Goal: Task Accomplishment & Management: Complete application form

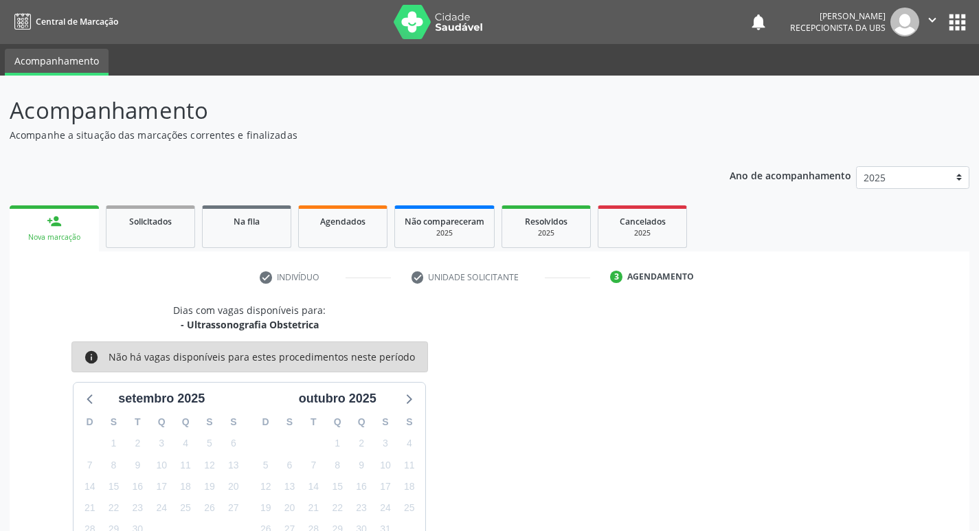
click at [60, 206] on link "person_add Nova marcação" at bounding box center [54, 229] width 89 height 46
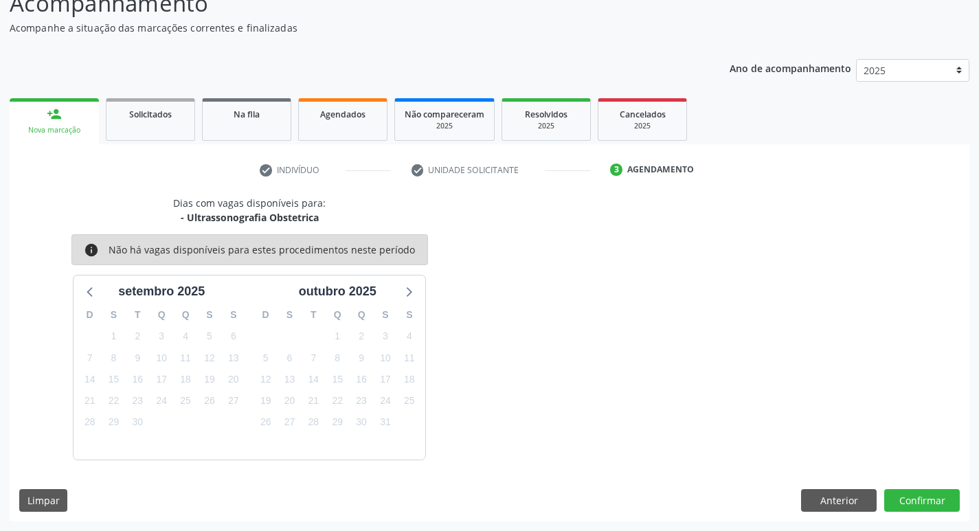
scroll to position [107, 0]
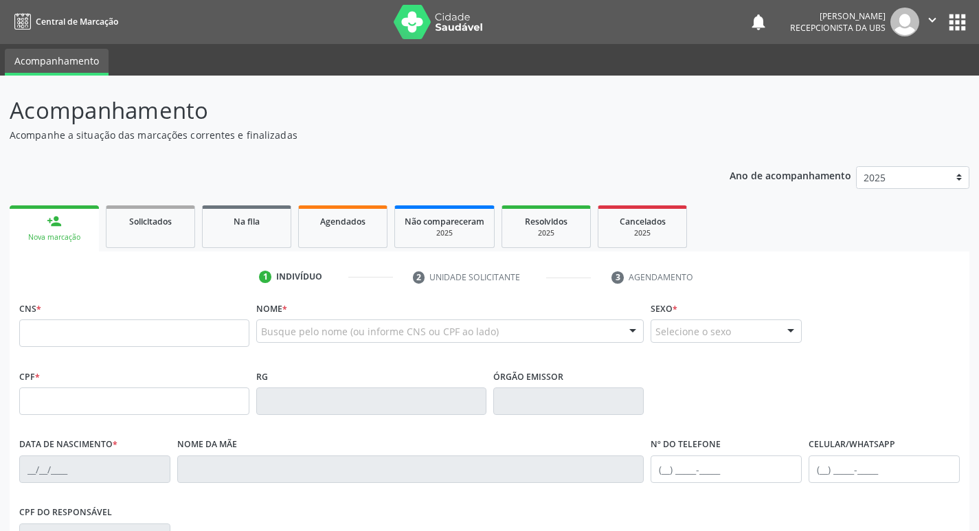
scroll to position [106, 0]
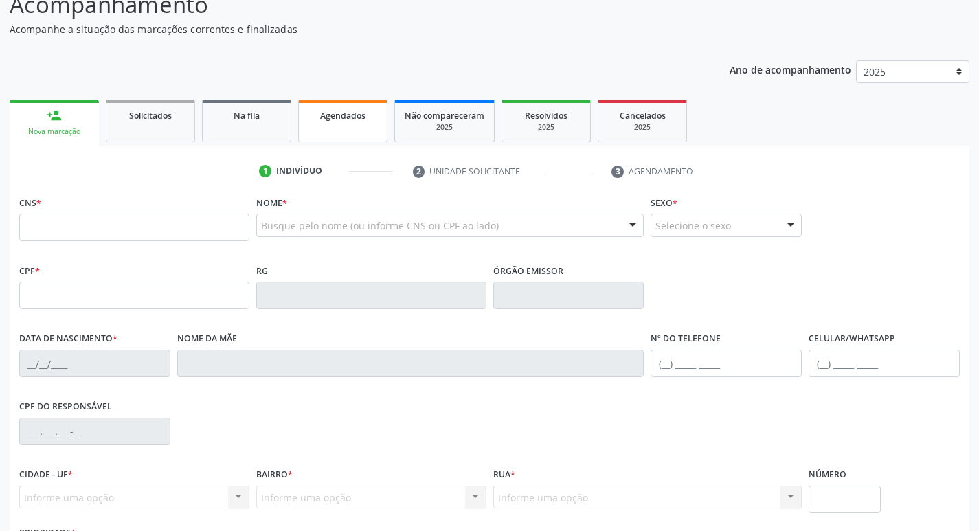
click at [358, 113] on span "Agendados" at bounding box center [342, 116] width 45 height 12
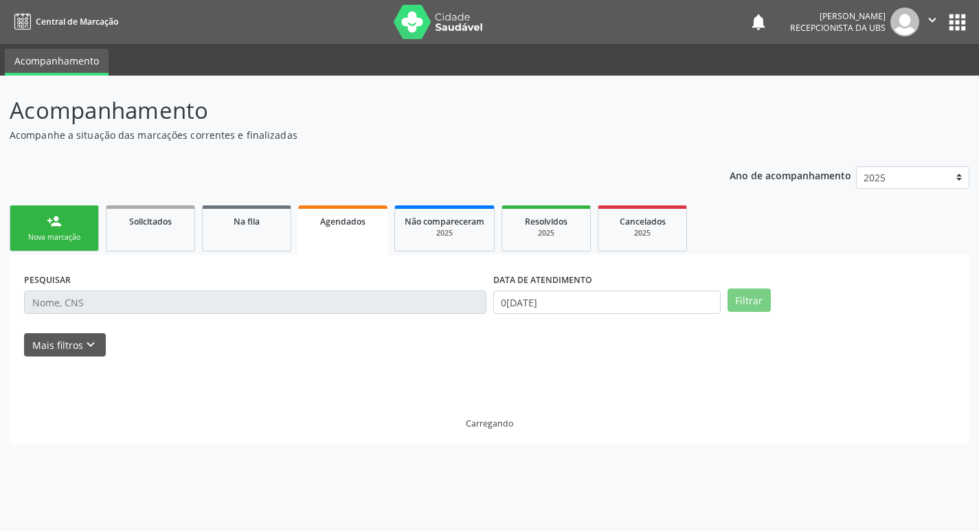
scroll to position [0, 0]
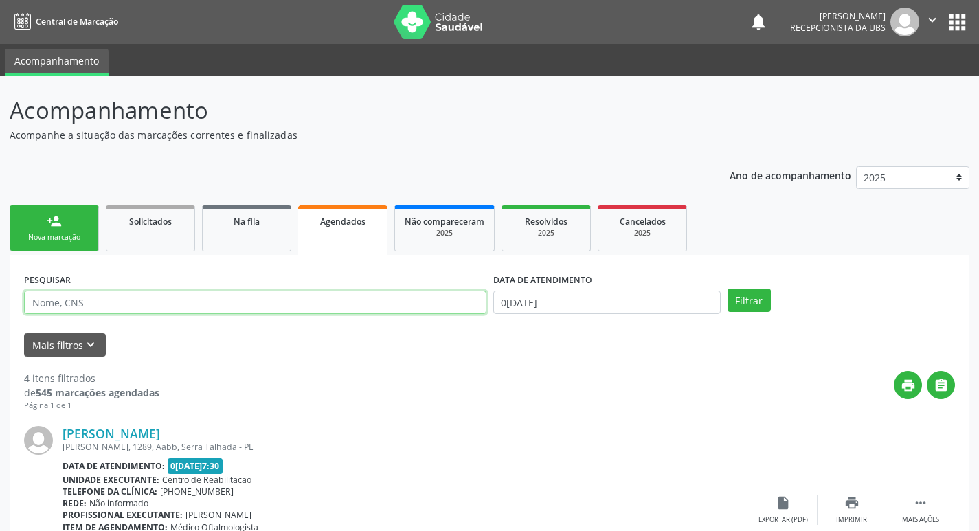
click at [80, 301] on input "text" at bounding box center [255, 302] width 463 height 23
type input "[PERSON_NAME]"
click at [728, 289] on button "Filtrar" at bounding box center [749, 300] width 43 height 23
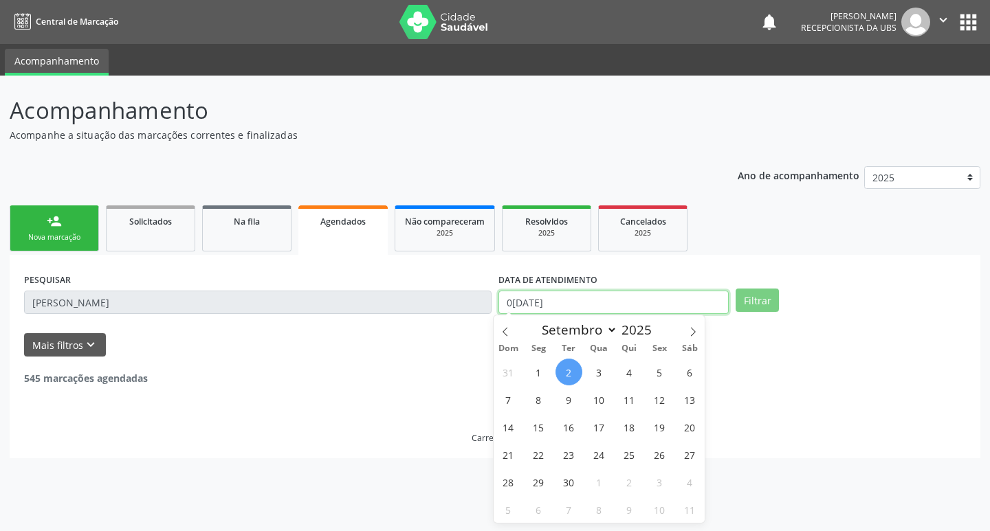
click at [637, 310] on input "0[DATE]" at bounding box center [613, 302] width 230 height 23
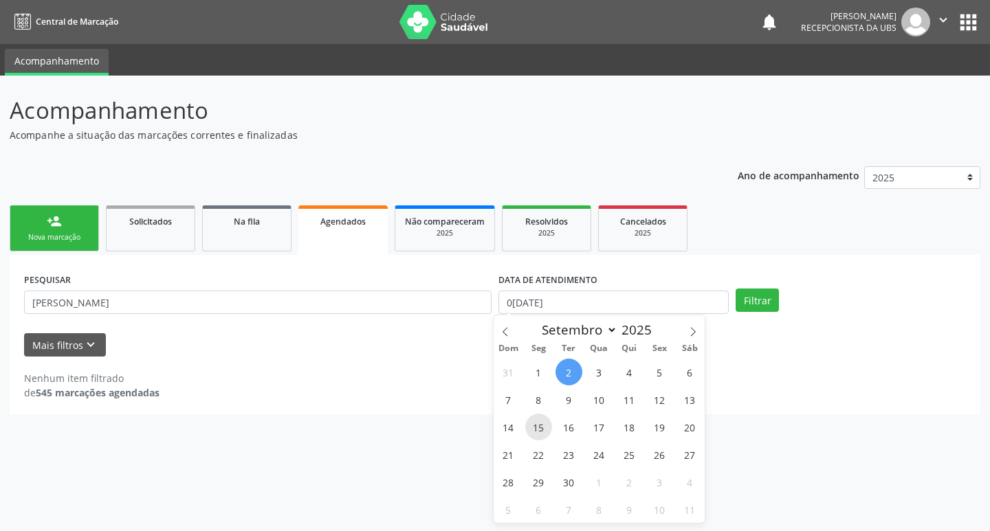
click at [536, 425] on span "15" at bounding box center [538, 427] width 27 height 27
type input "[DATE]"
click at [536, 425] on span "15" at bounding box center [538, 427] width 27 height 27
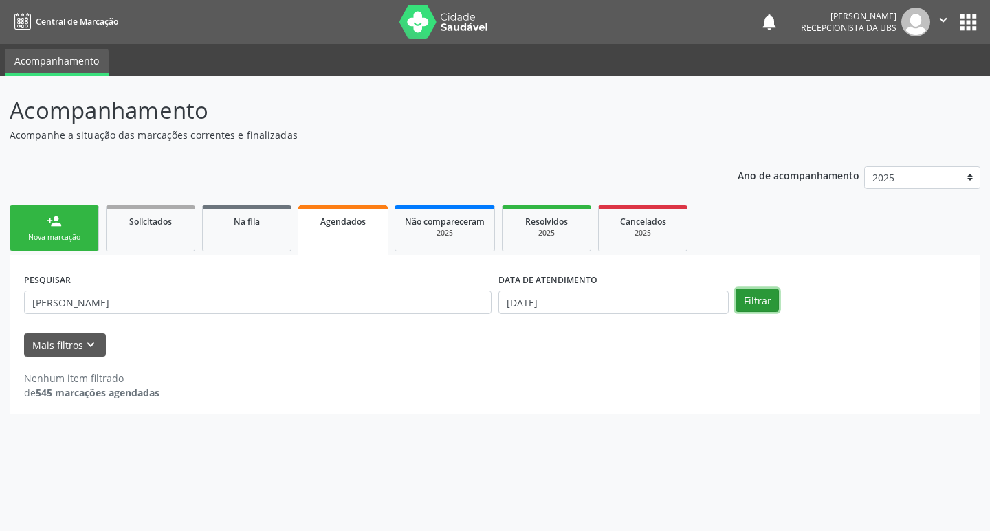
click at [755, 293] on button "Filtrar" at bounding box center [756, 300] width 43 height 23
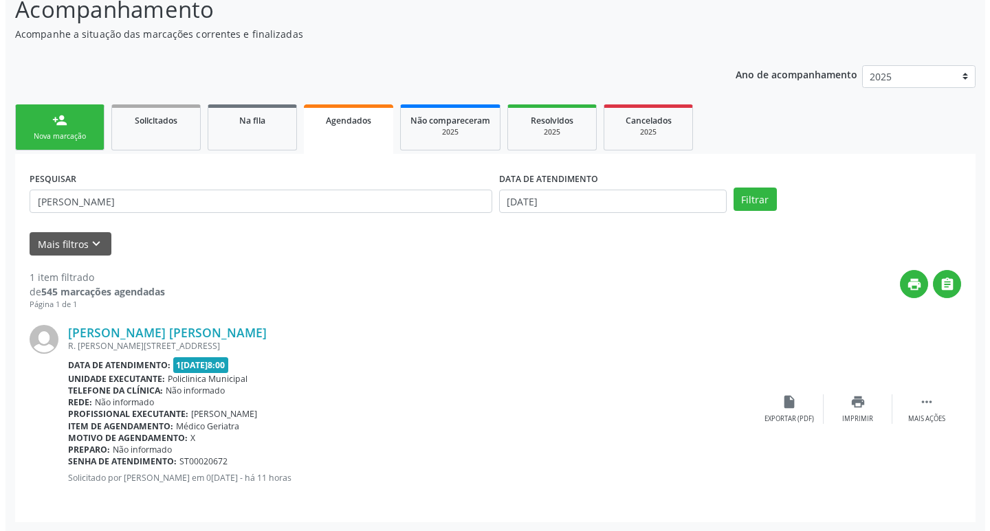
scroll to position [102, 0]
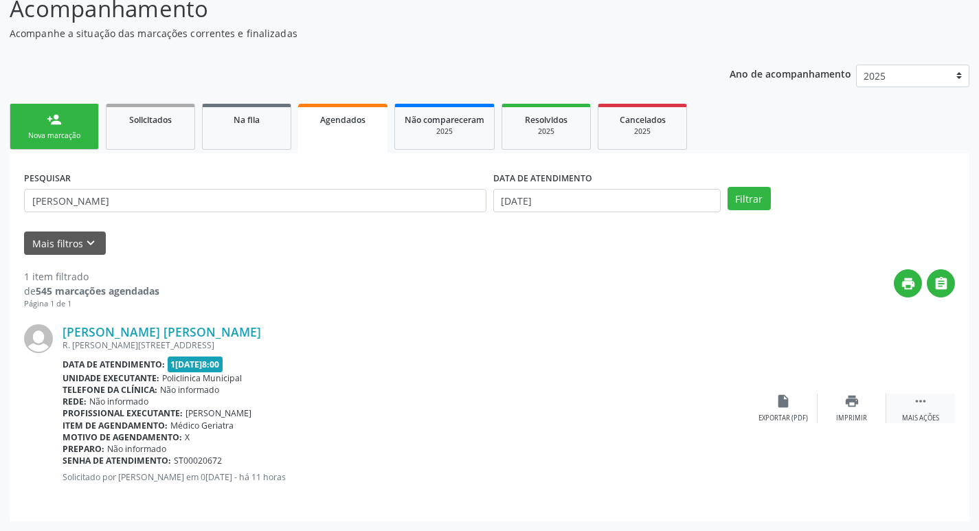
click at [914, 412] on div " Mais ações" at bounding box center [921, 409] width 69 height 30
click at [783, 410] on div "cancel Cancelar" at bounding box center [783, 409] width 69 height 30
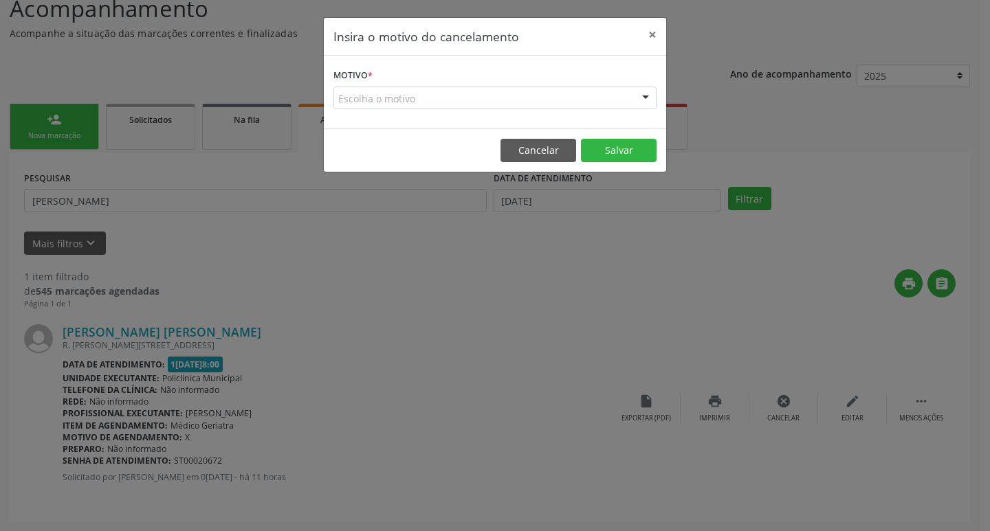
click at [553, 91] on div "Escolha o motivo" at bounding box center [494, 98] width 323 height 23
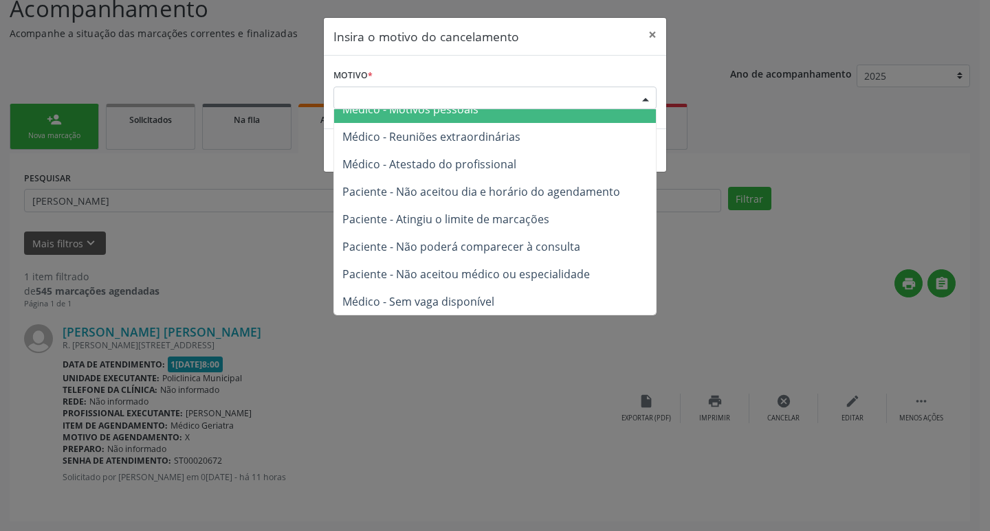
scroll to position [69, 0]
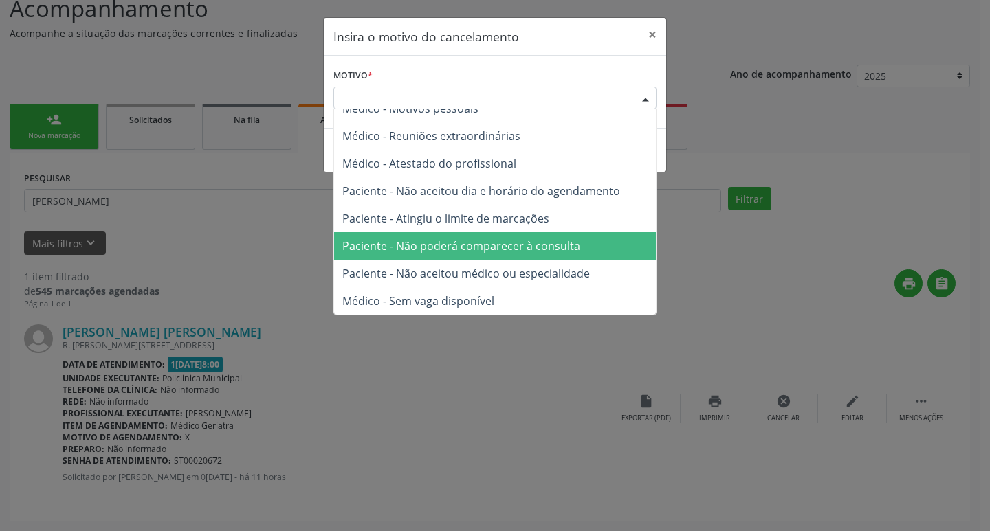
click at [577, 243] on span "Paciente - Não poderá comparecer à consulta" at bounding box center [495, 245] width 322 height 27
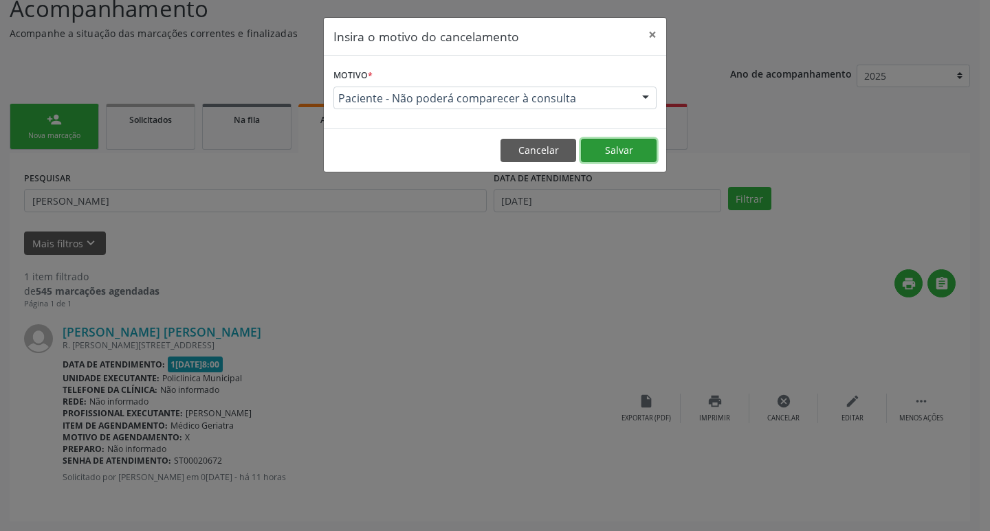
click at [645, 147] on button "Salvar" at bounding box center [619, 150] width 76 height 23
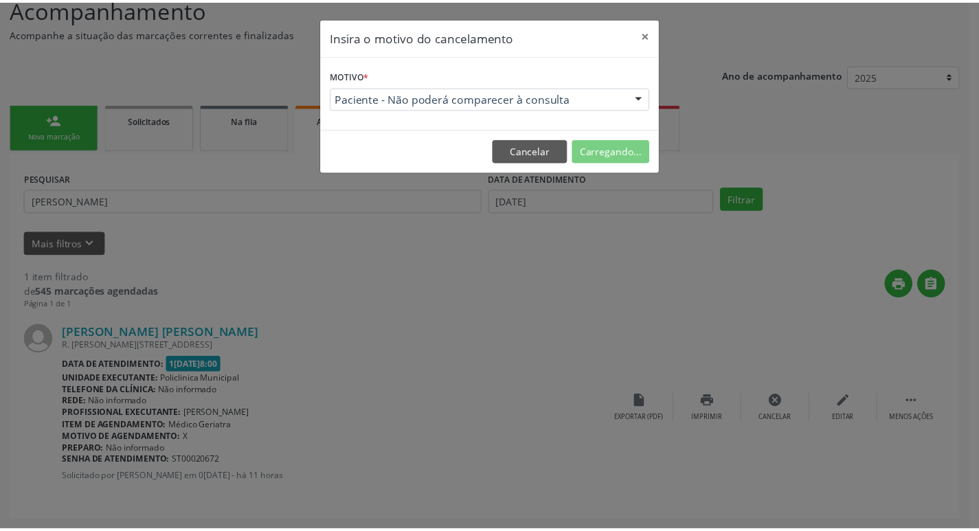
scroll to position [0, 0]
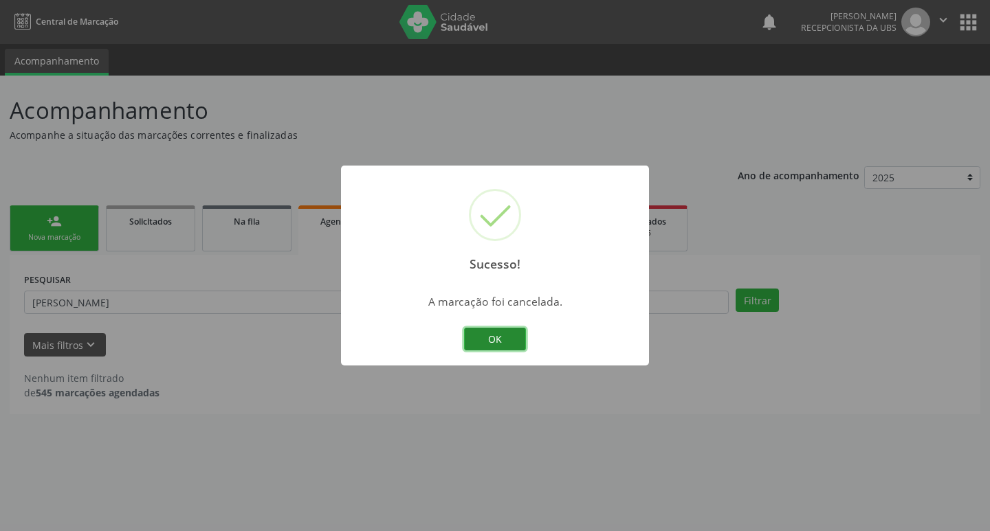
click at [484, 344] on button "OK" at bounding box center [495, 339] width 62 height 23
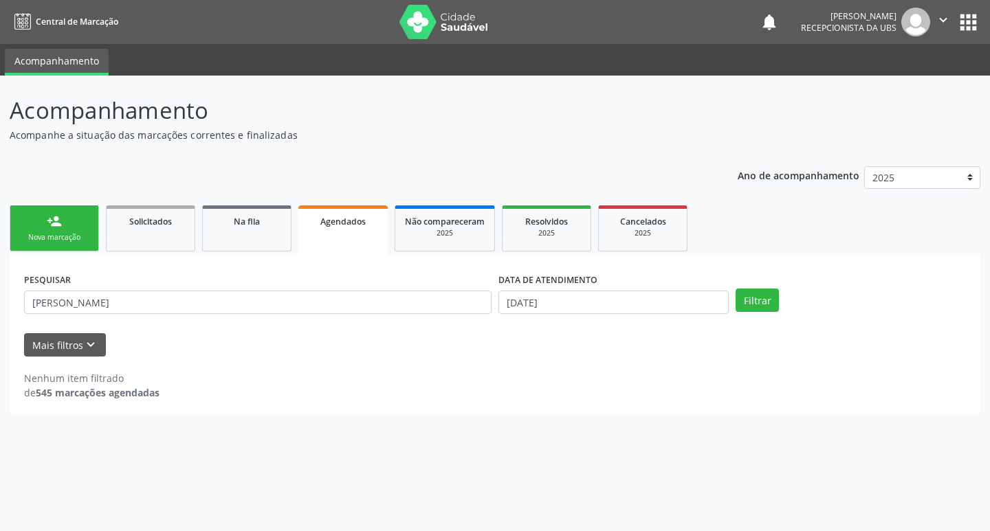
click at [45, 241] on div "Nova marcação" at bounding box center [54, 237] width 69 height 10
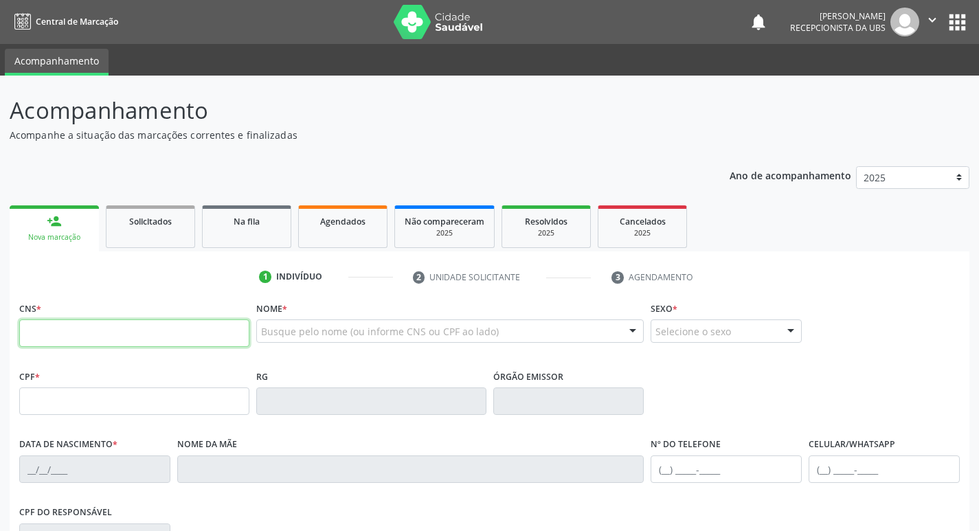
click at [80, 329] on input "text" at bounding box center [134, 333] width 230 height 27
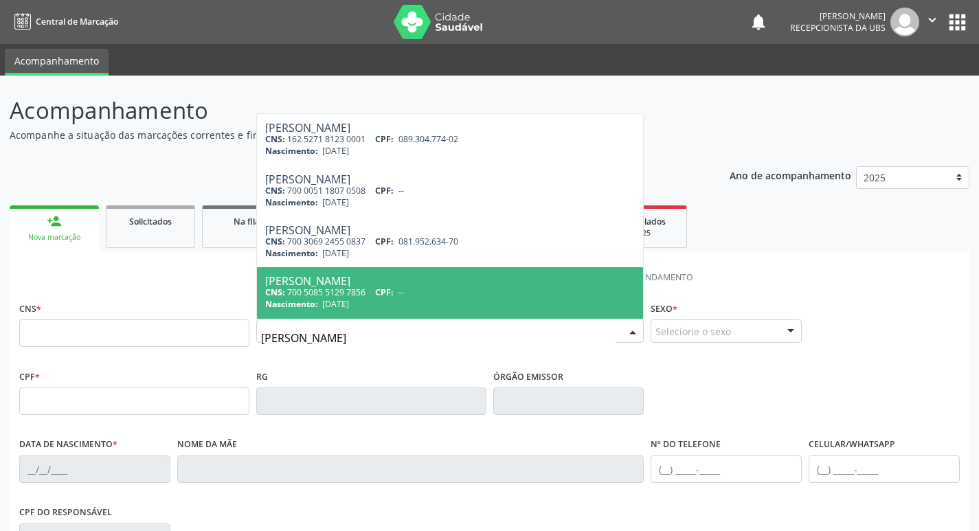
type input "[PERSON_NAME]"
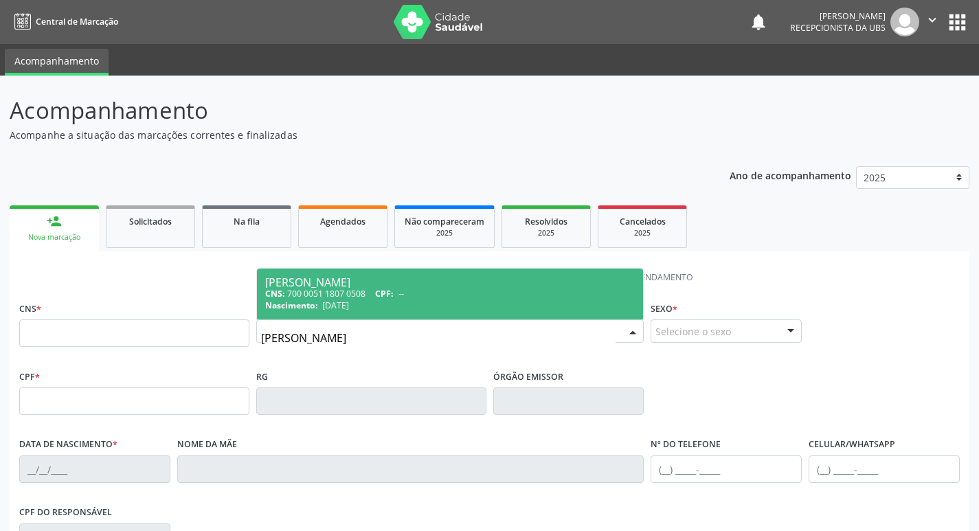
click at [383, 309] on div "Nascimento: 2[DATE]" at bounding box center [450, 306] width 370 height 12
type input "700 0051 1807 0508"
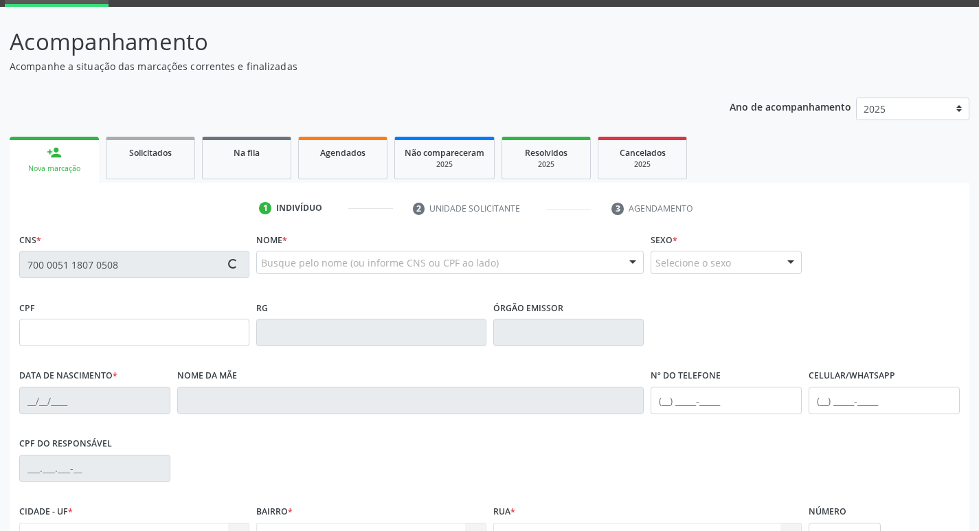
type input "[DATE]"
type input "[PERSON_NAME] [PERSON_NAME]"
type input "[PHONE_NUMBER]"
type input "409"
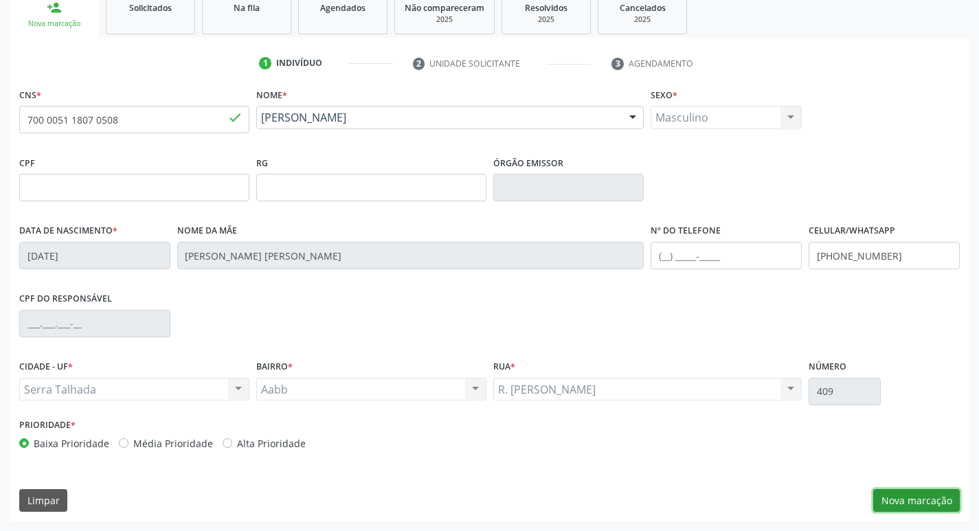
click at [901, 510] on button "Nova marcação" at bounding box center [917, 500] width 87 height 23
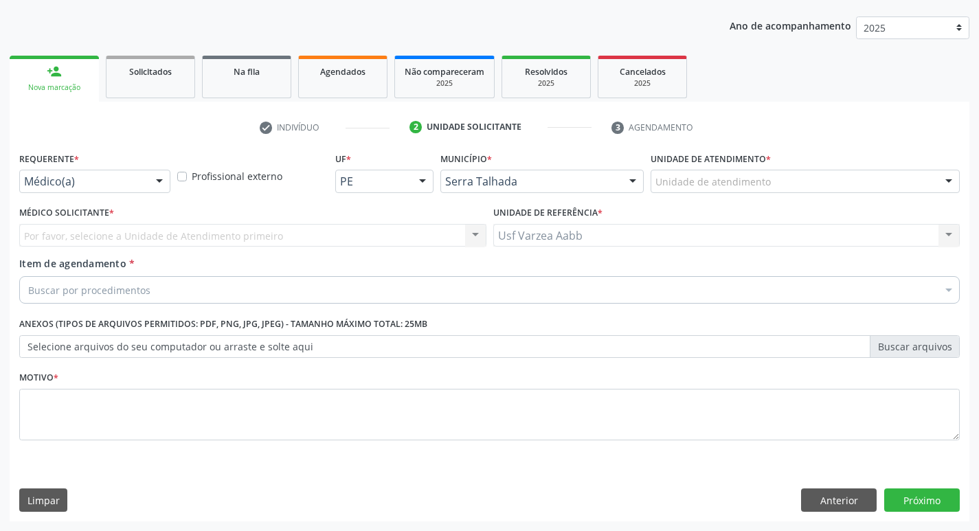
scroll to position [150, 0]
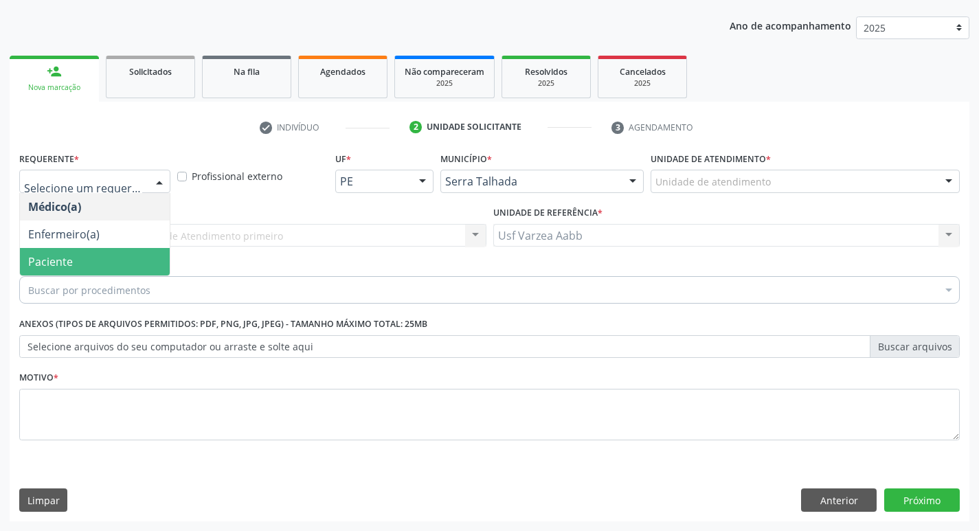
click at [104, 255] on span "Paciente" at bounding box center [95, 261] width 150 height 27
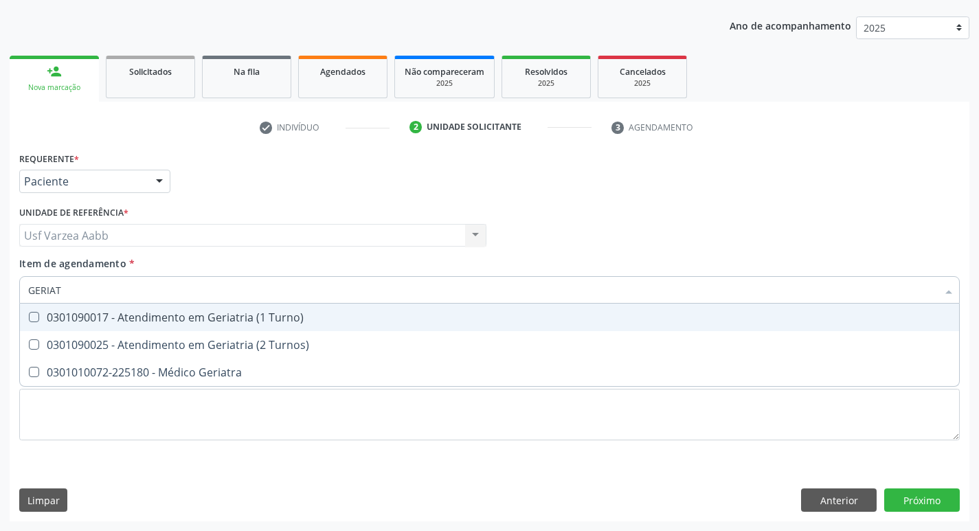
type input "GERIATR"
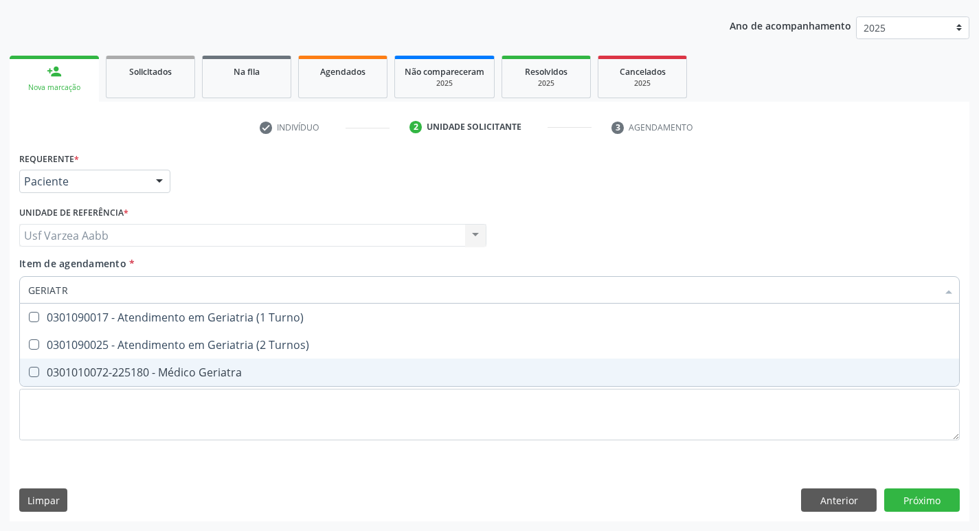
click at [132, 364] on span "0301010072-225180 - Médico Geriatra" at bounding box center [490, 372] width 940 height 27
checkbox Geriatra "true"
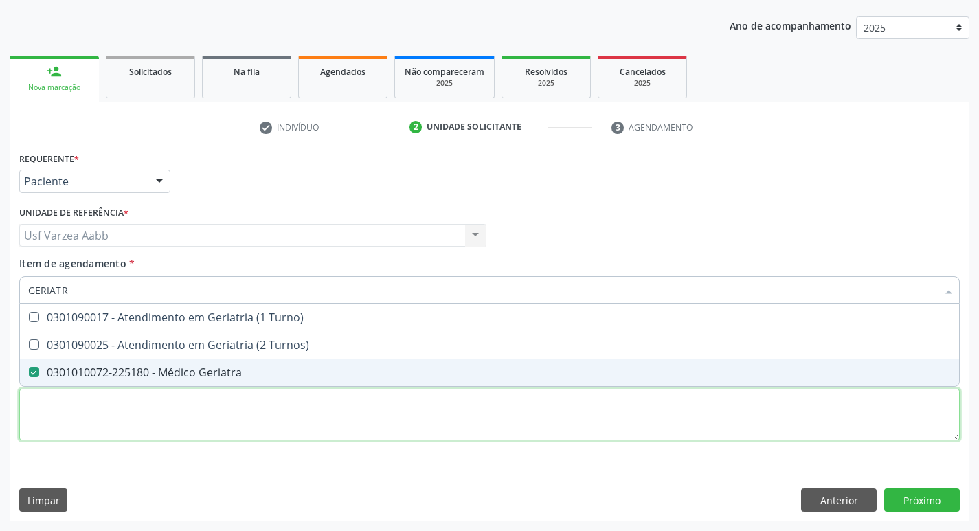
click at [148, 412] on div "Requerente * Paciente Médico(a) Enfermeiro(a) Paciente Nenhum resultado encontr…" at bounding box center [489, 303] width 941 height 311
checkbox Turnos\) "true"
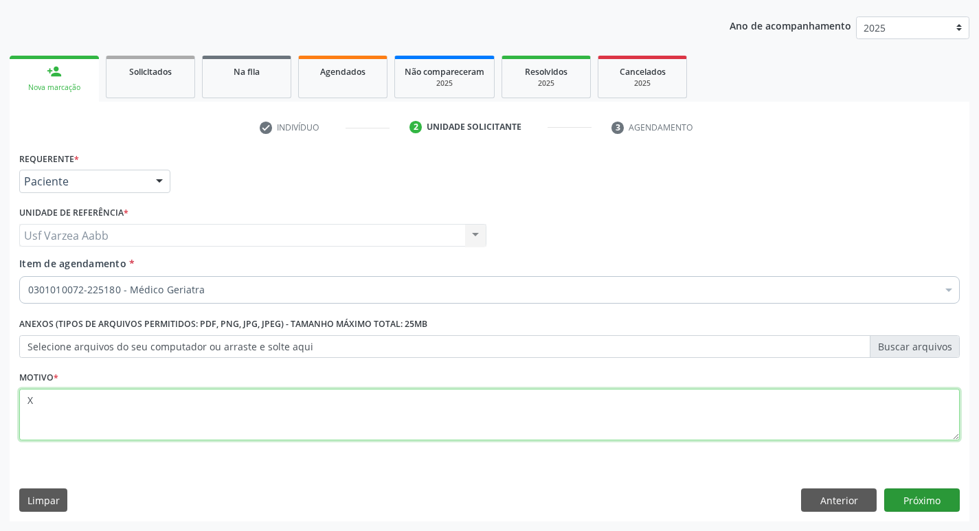
type textarea "X"
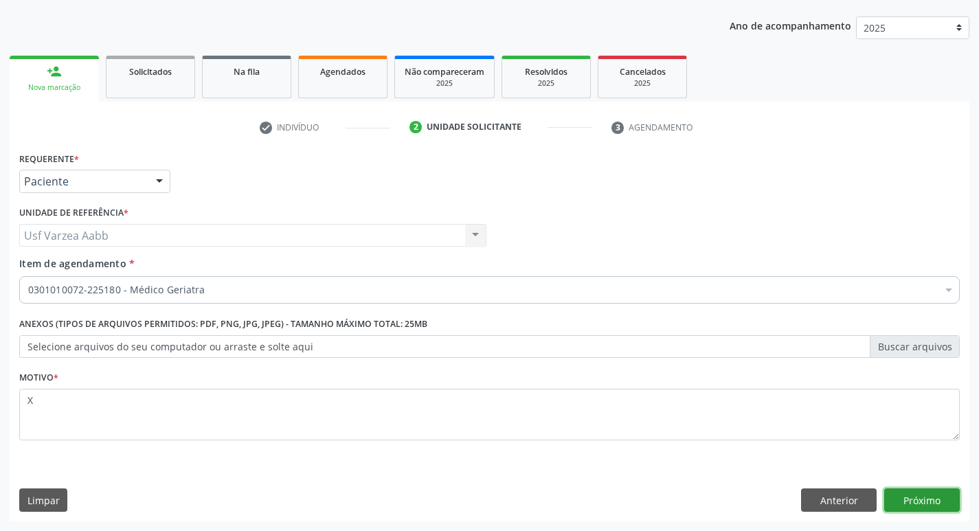
click at [951, 499] on button "Próximo" at bounding box center [923, 500] width 76 height 23
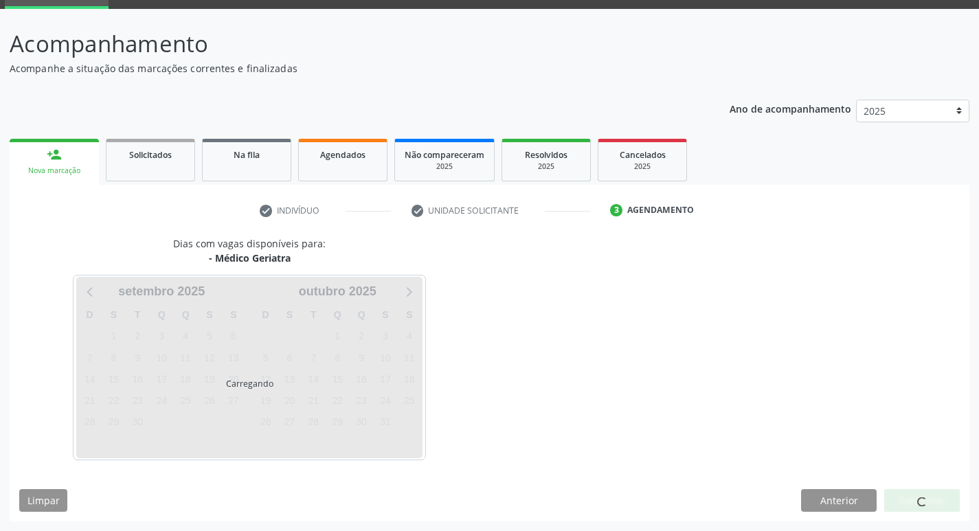
scroll to position [67, 0]
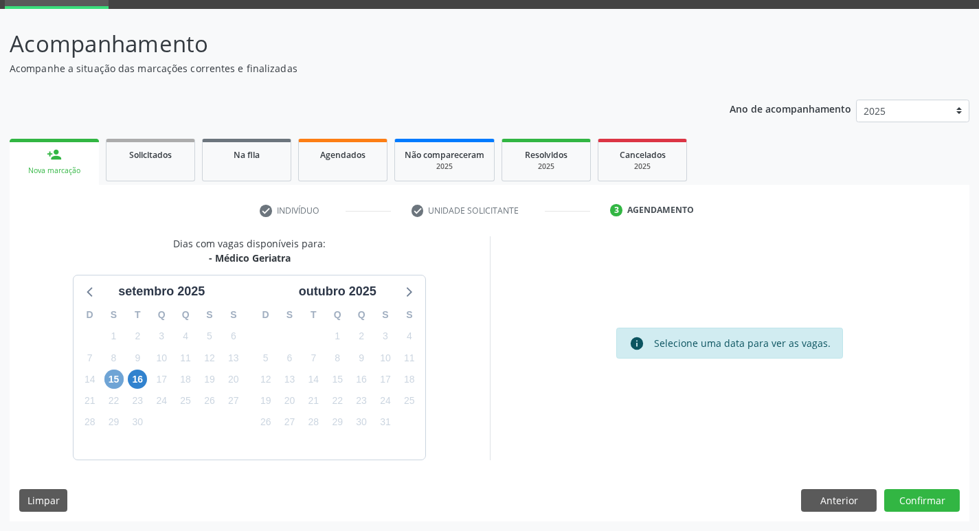
click at [121, 377] on span "15" at bounding box center [113, 379] width 19 height 19
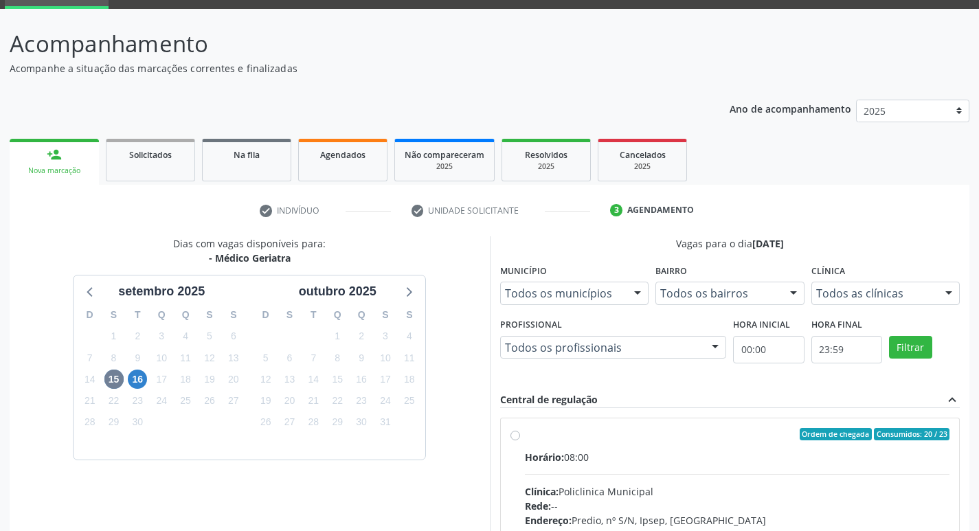
click at [525, 433] on label "Ordem de chegada Consumidos: 20 / 23 Horário: 08:00 Clínica: Policlinica Munici…" at bounding box center [737, 533] width 425 height 211
click at [511, 433] on input "Ordem de chegada Consumidos: 20 / 23 Horário: 08:00 Clínica: Policlinica Munici…" at bounding box center [516, 434] width 10 height 12
radio input "true"
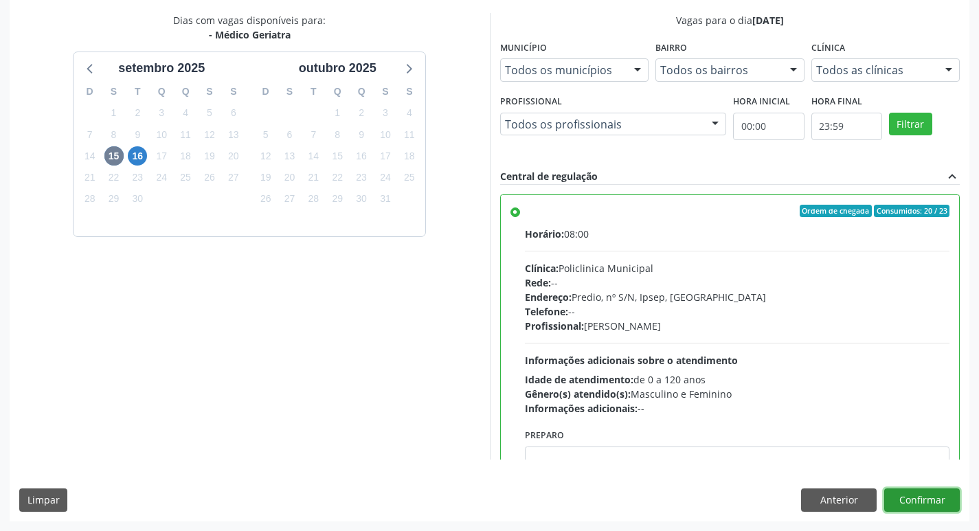
click at [904, 502] on button "Confirmar" at bounding box center [923, 500] width 76 height 23
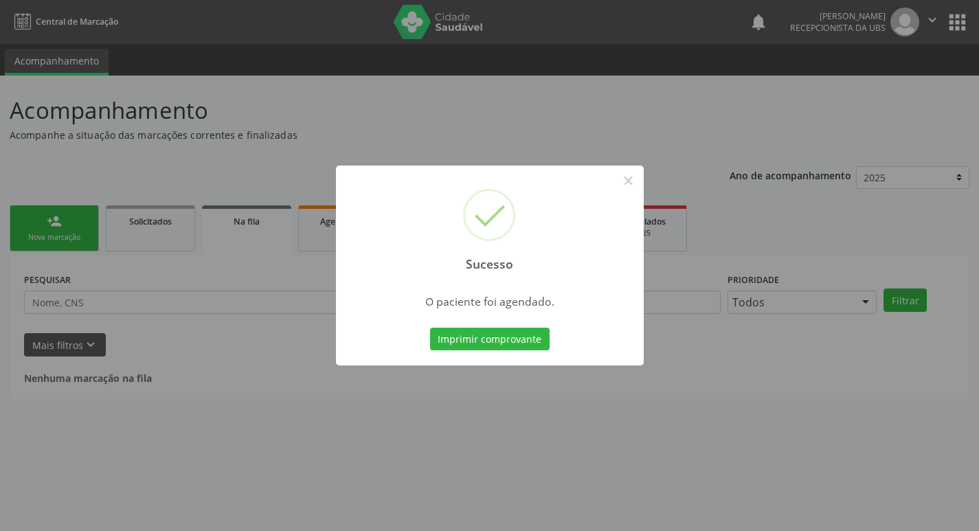
scroll to position [0, 0]
click at [505, 331] on button "Imprimir comprovante" at bounding box center [495, 339] width 120 height 23
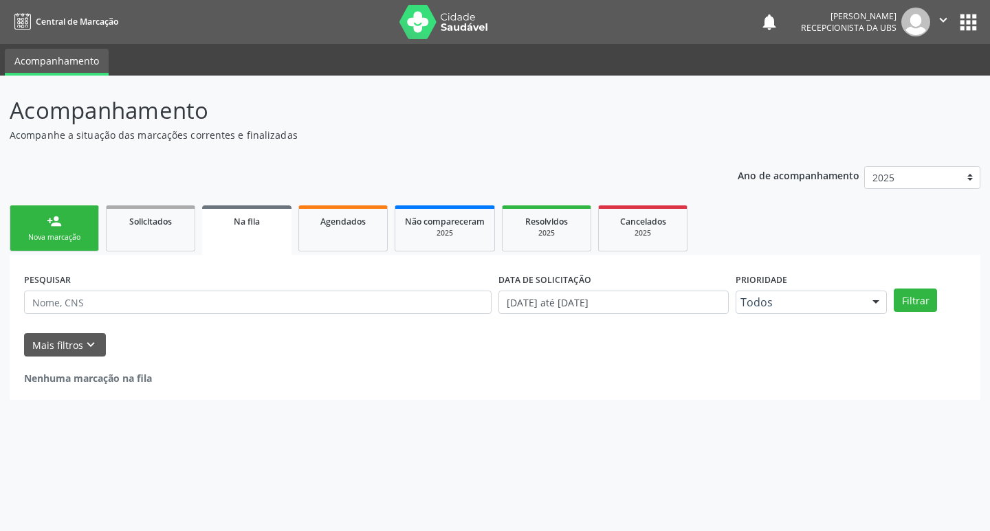
click at [56, 239] on div "Nova marcação" at bounding box center [54, 237] width 69 height 10
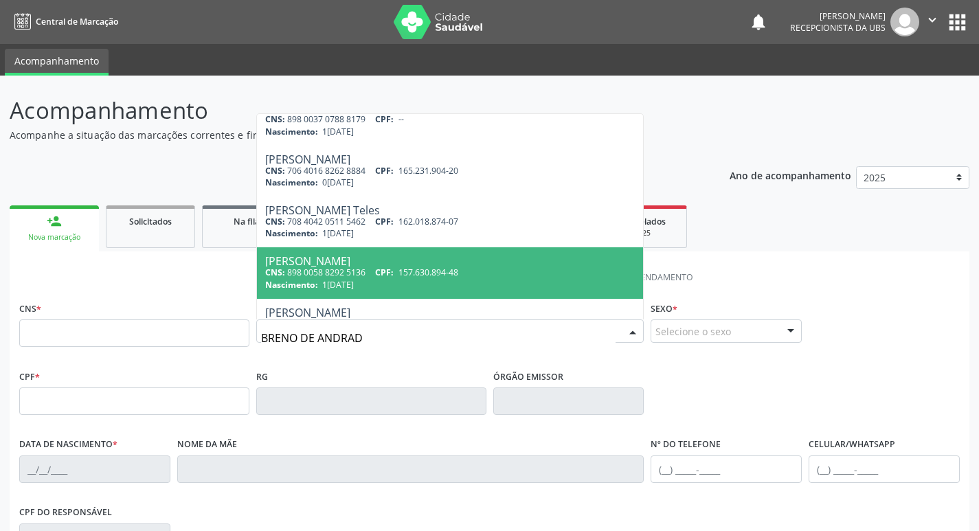
scroll to position [355, 0]
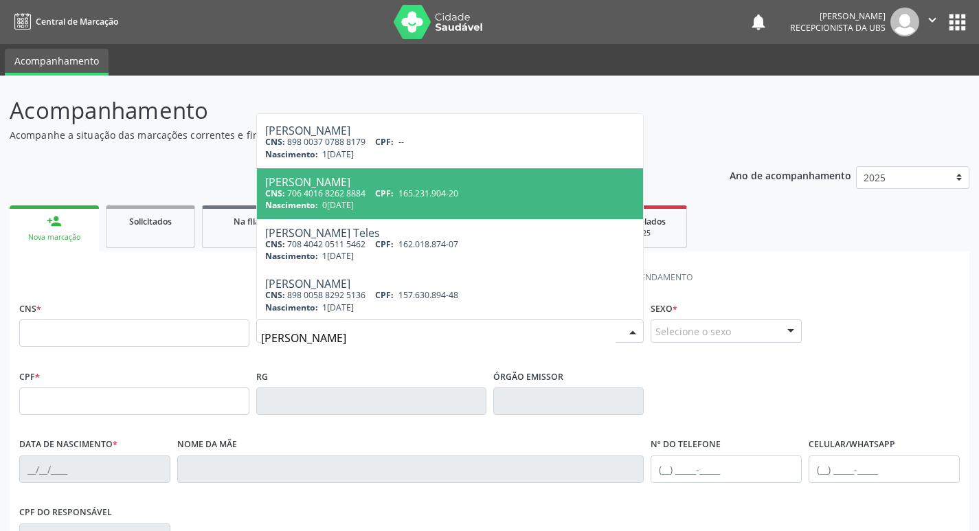
type input "[PERSON_NAME]"
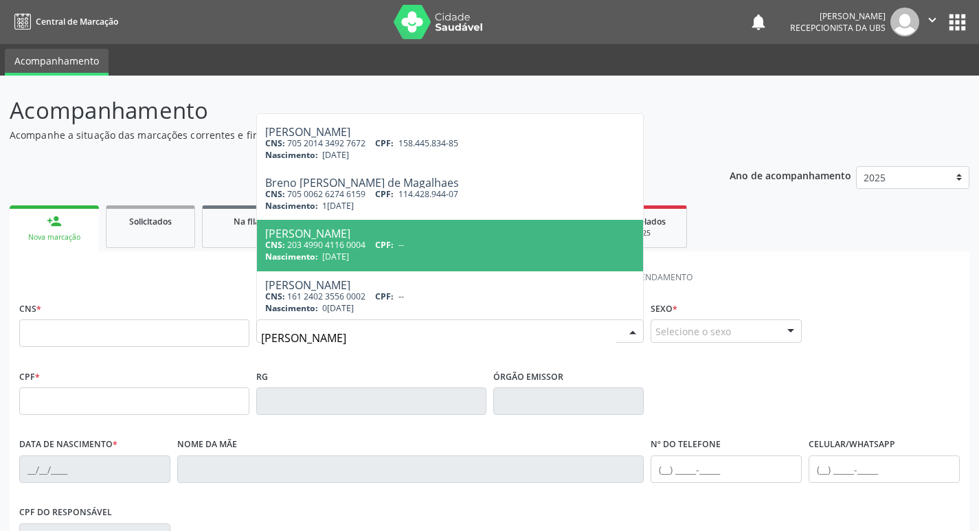
scroll to position [0, 0]
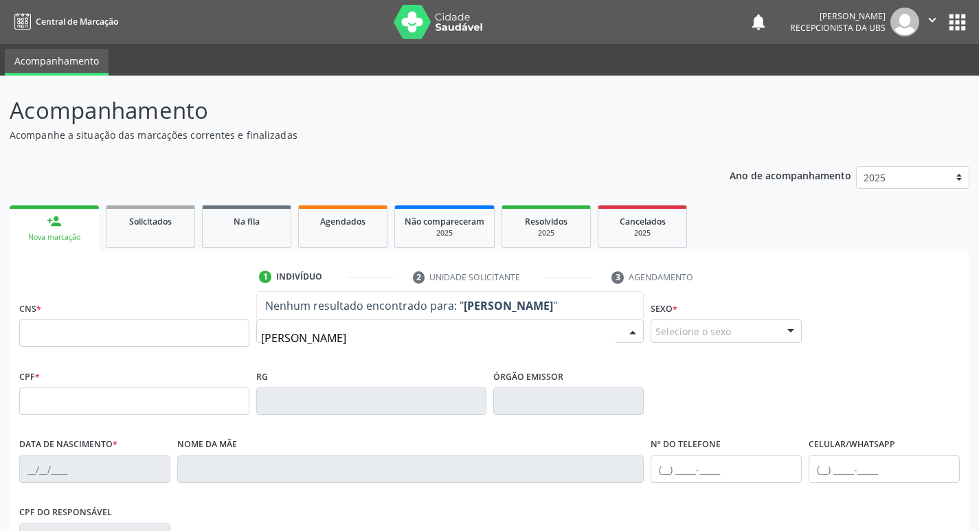
click at [364, 331] on input "[PERSON_NAME]" at bounding box center [438, 337] width 355 height 27
click at [366, 330] on input "[PERSON_NAME]" at bounding box center [438, 337] width 355 height 27
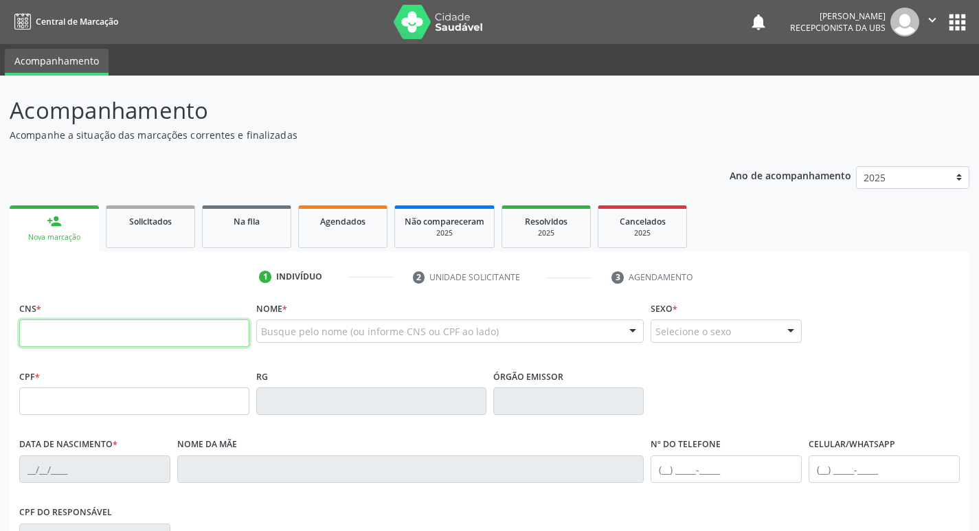
click at [100, 329] on input "text" at bounding box center [134, 333] width 230 height 27
click at [341, 342] on div "Busque pelo nome (ou informe CNS ou CPF ao lado)" at bounding box center [450, 331] width 388 height 23
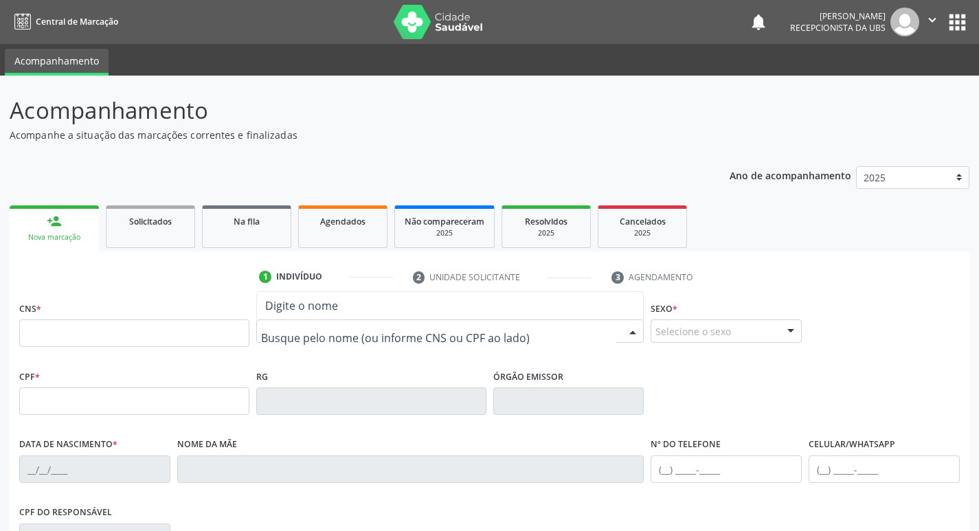
click at [345, 331] on input "text" at bounding box center [438, 337] width 355 height 27
paste input "[PERSON_NAME]"
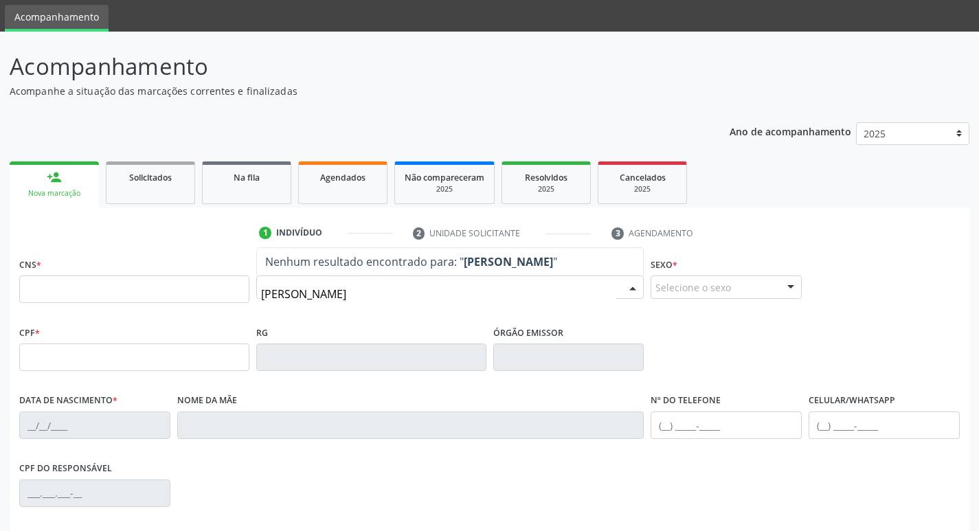
scroll to position [69, 0]
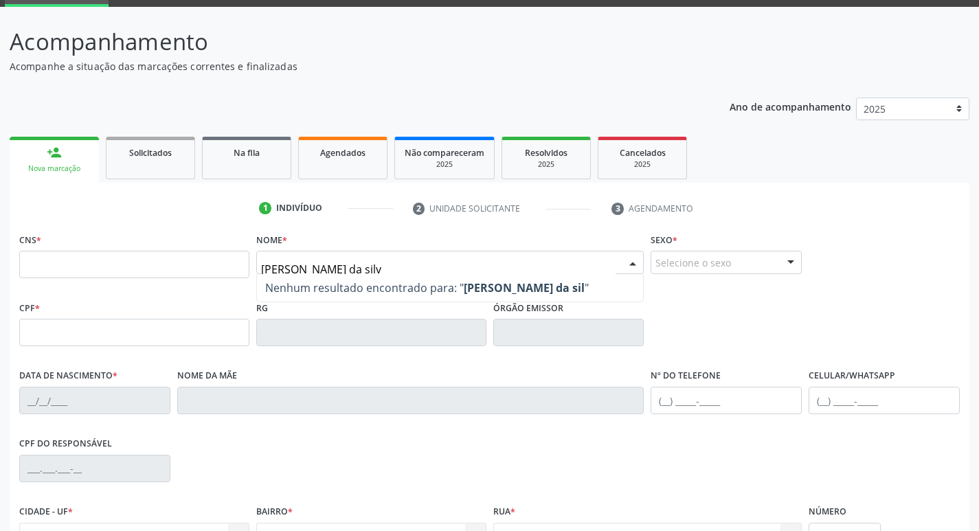
type input "[PERSON_NAME]"
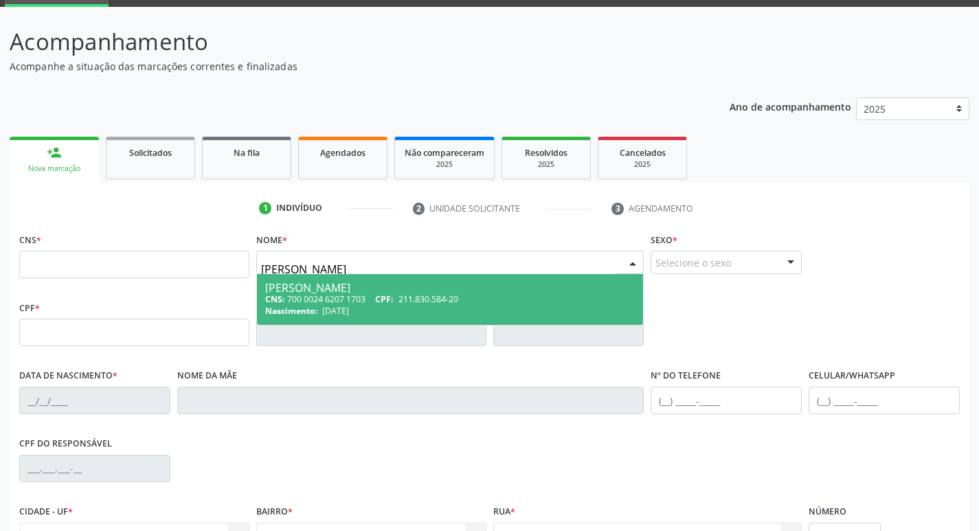
click at [440, 317] on div "Nascimento: 0[DATE]" at bounding box center [450, 311] width 370 height 12
type input "700 0024 6207 1703"
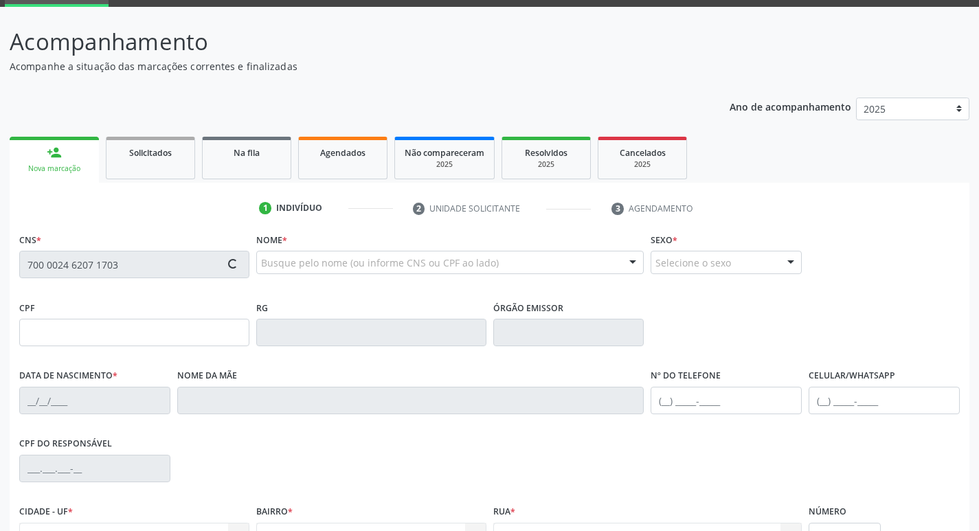
type input "211.830.584-20"
type input "[DATE]"
type input "[PERSON_NAME]"
type input "[PHONE_NUMBER]"
type input "1587"
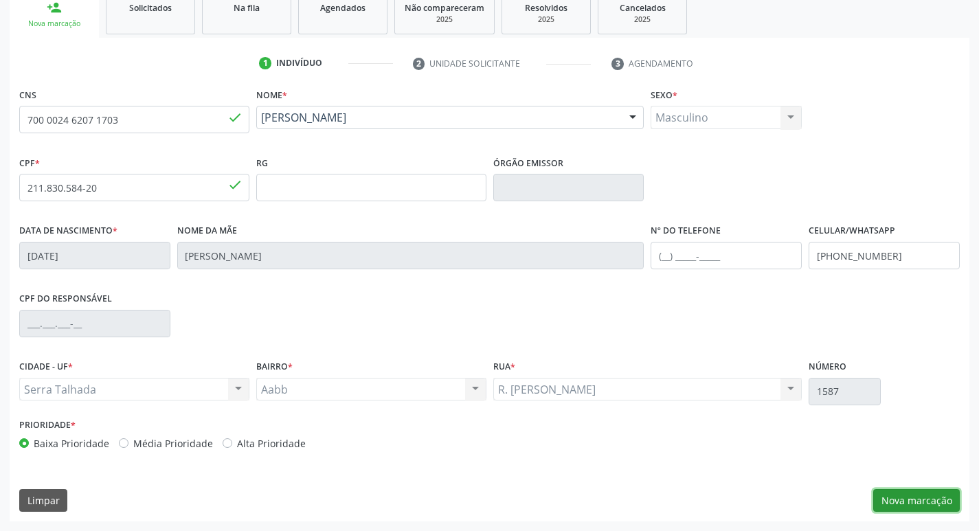
drag, startPoint x: 935, startPoint y: 503, endPoint x: 929, endPoint y: 497, distance: 9.2
click at [935, 503] on button "Nova marcação" at bounding box center [917, 500] width 87 height 23
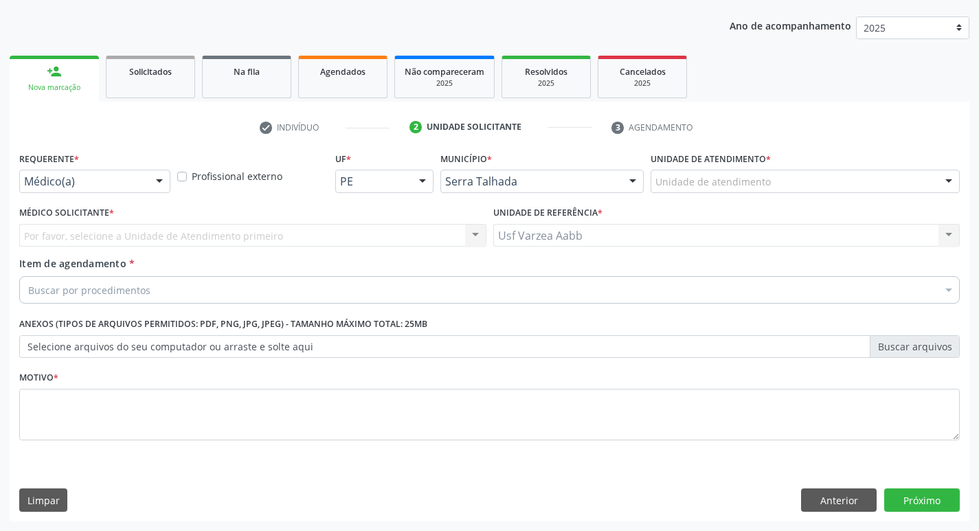
scroll to position [150, 0]
click at [123, 174] on div "Médico(a)" at bounding box center [94, 181] width 151 height 23
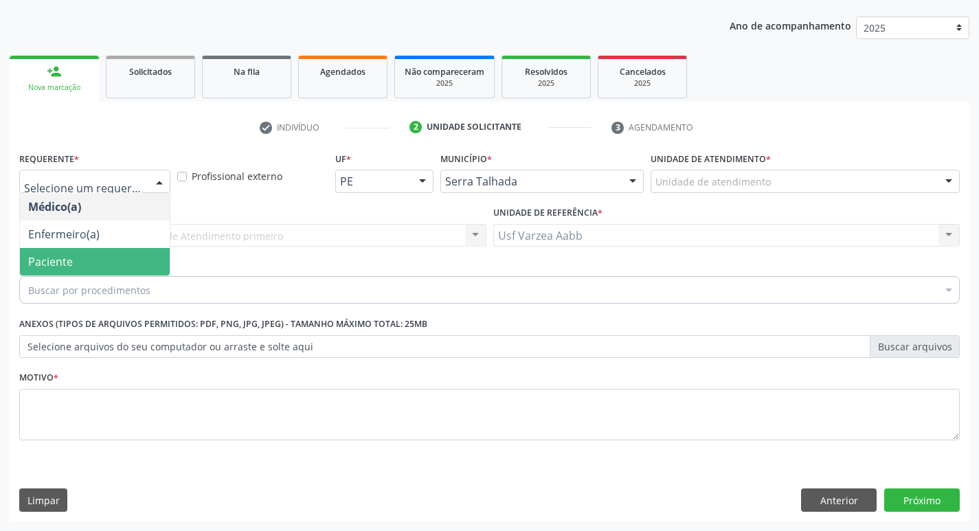
click at [106, 266] on span "Paciente" at bounding box center [95, 261] width 150 height 27
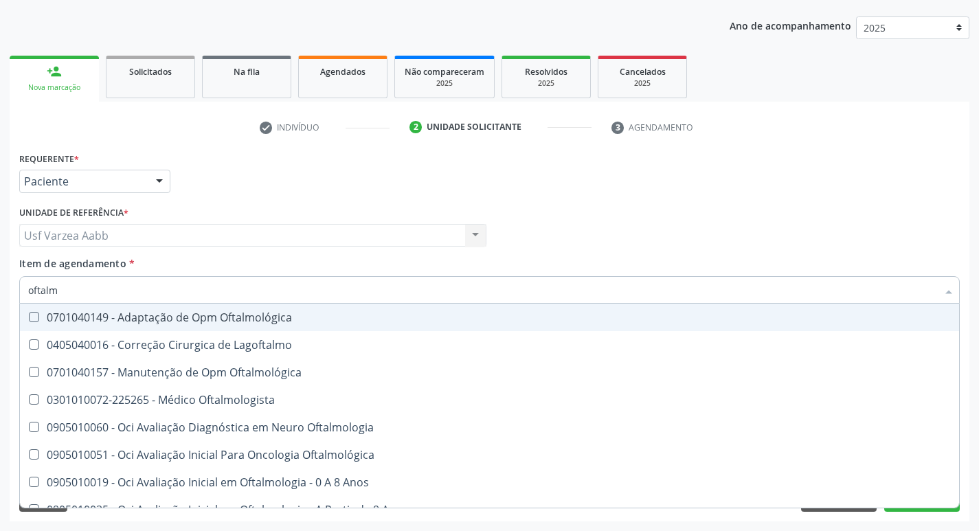
type input "oftalmo"
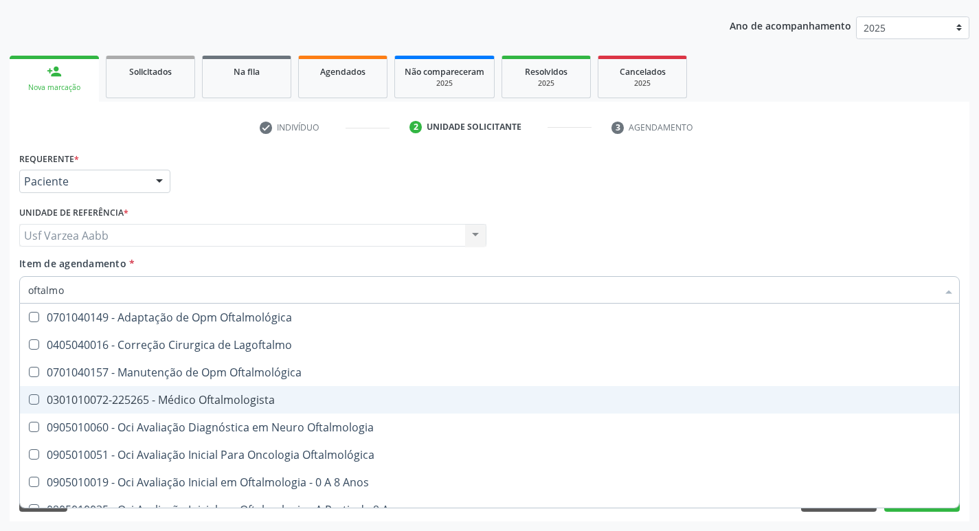
click at [161, 401] on div "0301010072-225265 - Médico Oftalmologista" at bounding box center [489, 400] width 923 height 11
checkbox Oftalmologista "true"
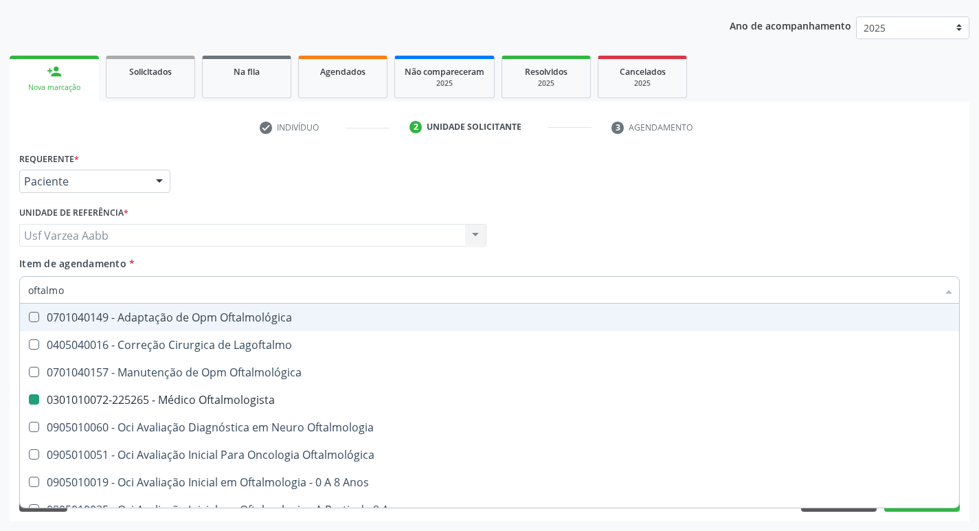
click at [416, 226] on div "Usf Varzea Aabb Usf Varzea Aabb Nenhum resultado encontrado para: " " Não há ne…" at bounding box center [252, 235] width 467 height 23
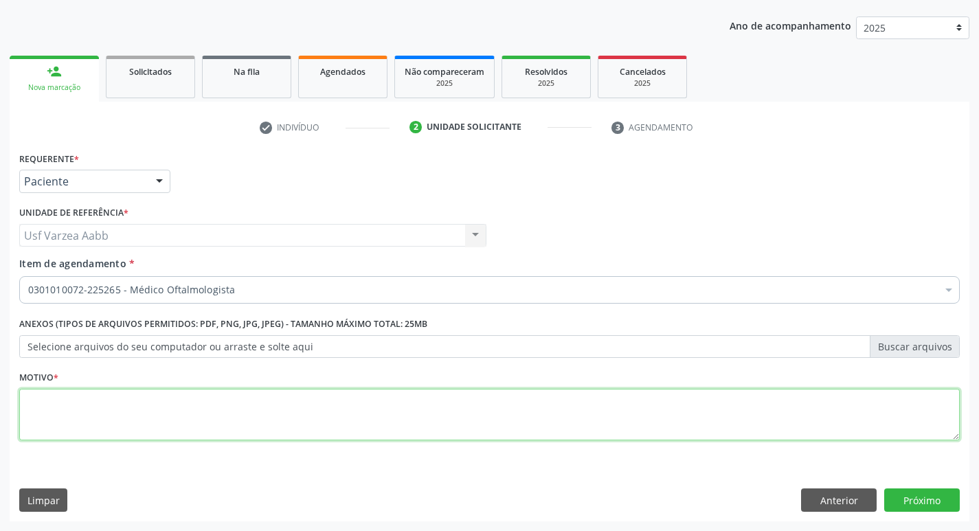
click at [285, 414] on textarea at bounding box center [489, 415] width 941 height 52
type textarea "x"
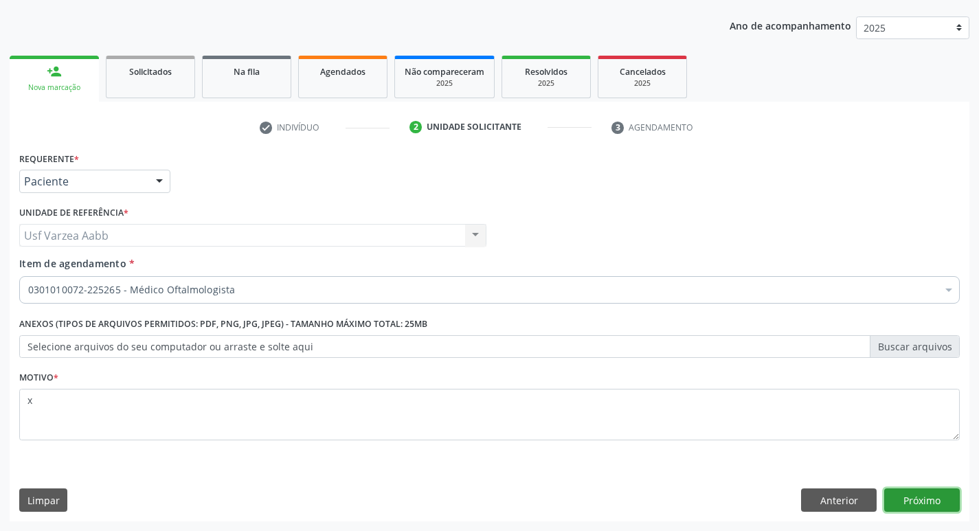
click at [905, 501] on button "Próximo" at bounding box center [923, 500] width 76 height 23
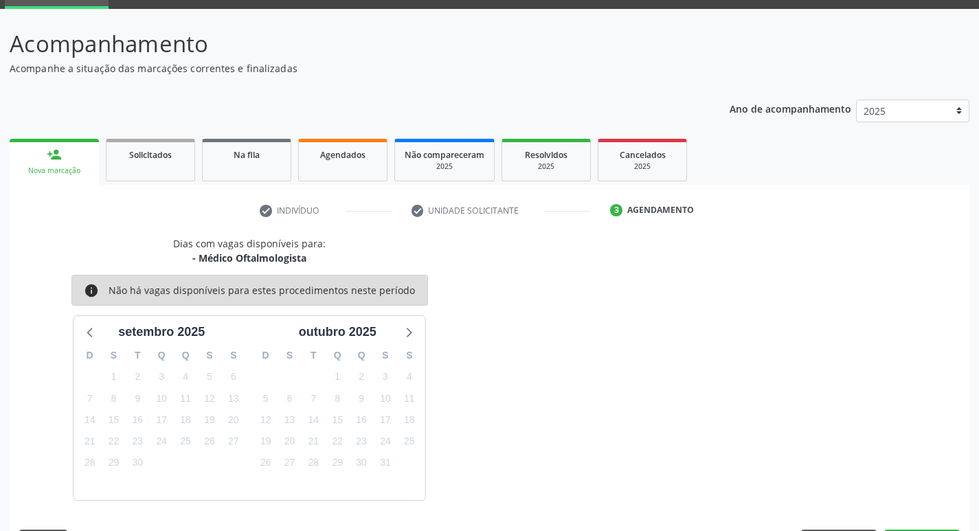
scroll to position [107, 0]
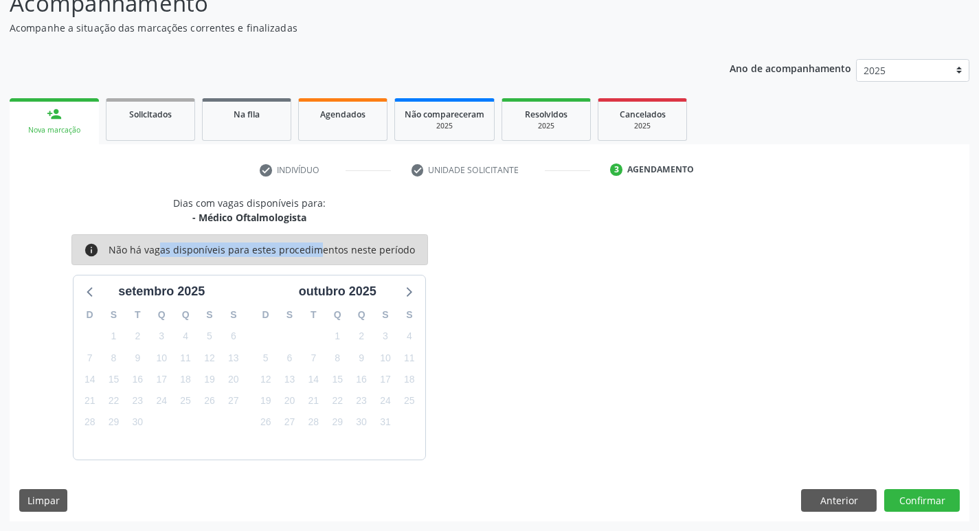
drag, startPoint x: 140, startPoint y: 249, endPoint x: 291, endPoint y: 262, distance: 151.8
click at [291, 262] on div "info Não há vagas disponíveis para estes procedimentos neste período" at bounding box center [249, 249] width 357 height 31
click at [481, 304] on div "Dias com vagas disponíveis para: - Médico Oftalmologista info Não há vagas disp…" at bounding box center [250, 328] width 480 height 264
drag, startPoint x: 415, startPoint y: 253, endPoint x: 150, endPoint y: 259, distance: 265.4
click at [150, 259] on div "info Não há vagas disponíveis para estes procedimentos neste período" at bounding box center [249, 249] width 357 height 31
